Goal: Book appointment/travel/reservation

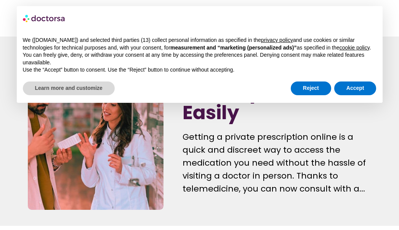
scroll to position [15, 0]
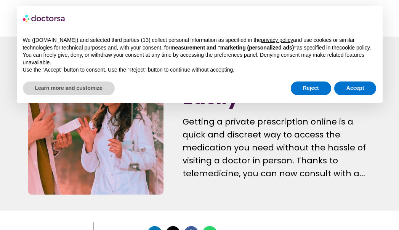
click at [363, 80] on div "Reject Accept" at bounding box center [334, 88] width 86 height 17
click at [363, 88] on button "Accept" at bounding box center [355, 88] width 42 height 14
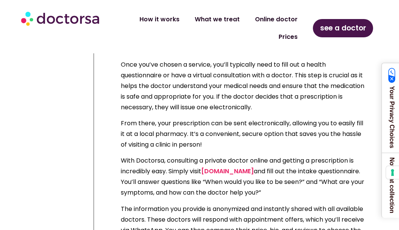
scroll to position [2026, 0]
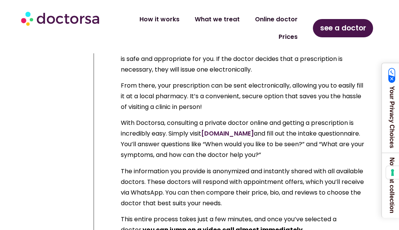
click at [238, 137] on link "[DOMAIN_NAME]" at bounding box center [227, 133] width 53 height 9
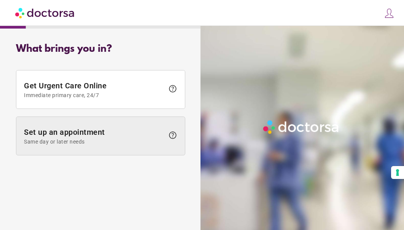
click at [153, 144] on span "Same day or later needs" at bounding box center [94, 142] width 141 height 6
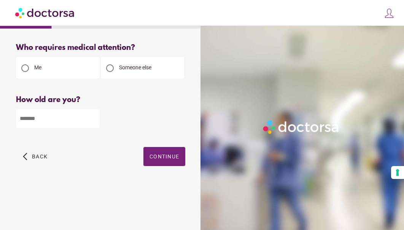
click at [60, 118] on input "number" at bounding box center [58, 118] width 84 height 19
type input "**"
click at [170, 162] on span "button" at bounding box center [165, 156] width 42 height 19
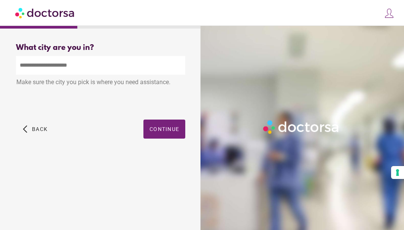
click at [137, 77] on div "Make sure the city you pick is where you need assistance." at bounding box center [100, 83] width 169 height 17
click at [141, 70] on input "text" at bounding box center [100, 65] width 169 height 19
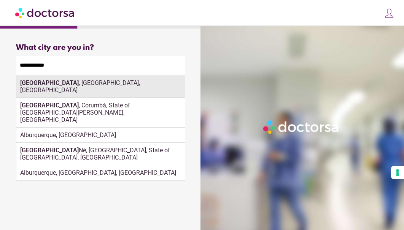
click at [142, 85] on div "[GEOGRAPHIC_DATA] , [GEOGRAPHIC_DATA], [GEOGRAPHIC_DATA]" at bounding box center [100, 86] width 169 height 22
type input "**********"
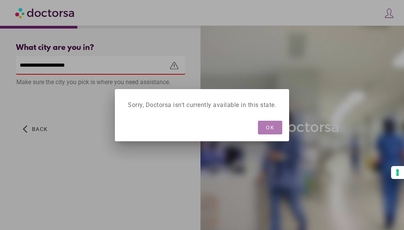
click at [265, 129] on span "button" at bounding box center [270, 128] width 24 height 14
